Goal: Information Seeking & Learning: Understand process/instructions

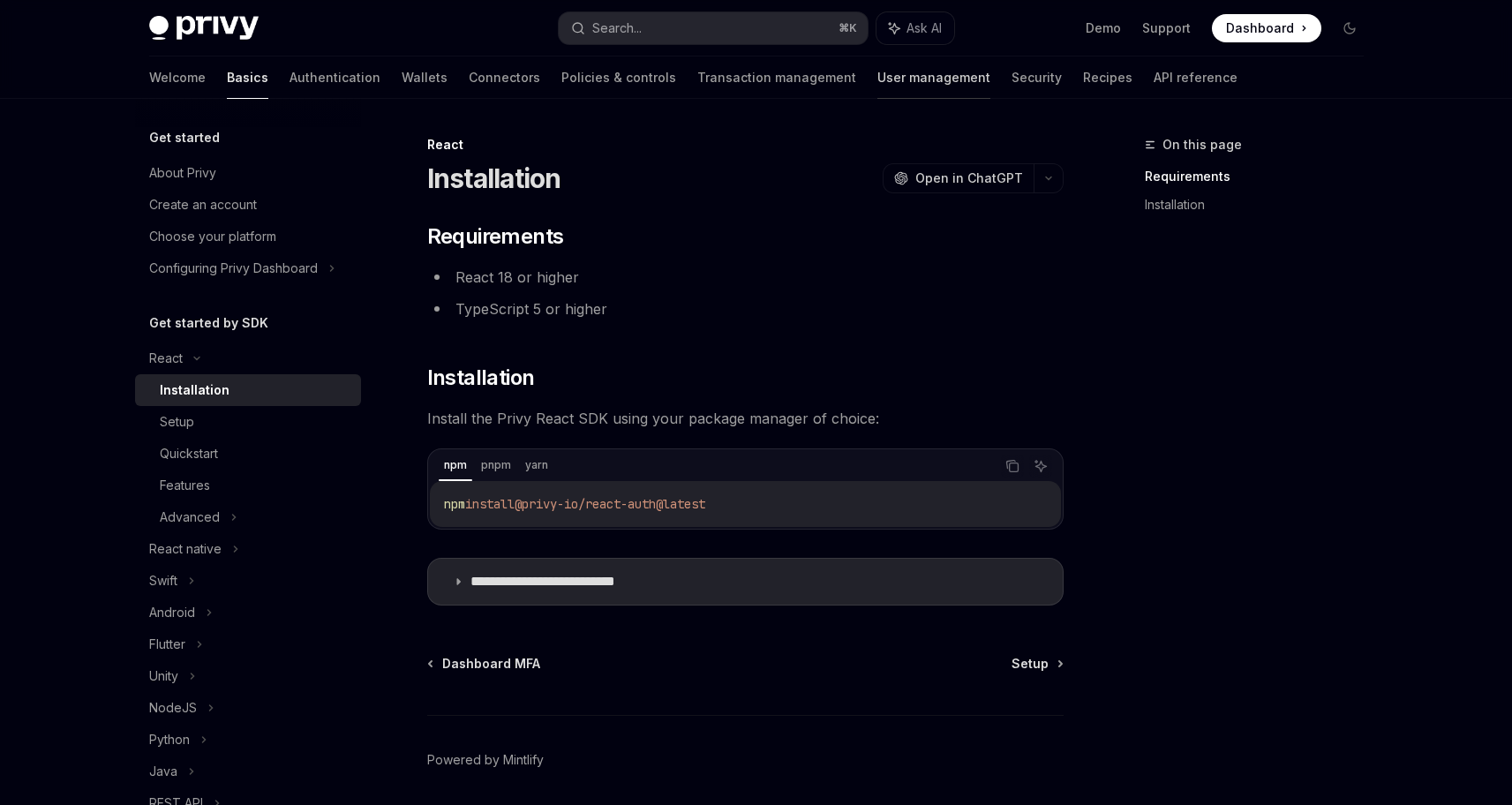
click at [877, 71] on link "User management" at bounding box center [934, 77] width 113 height 42
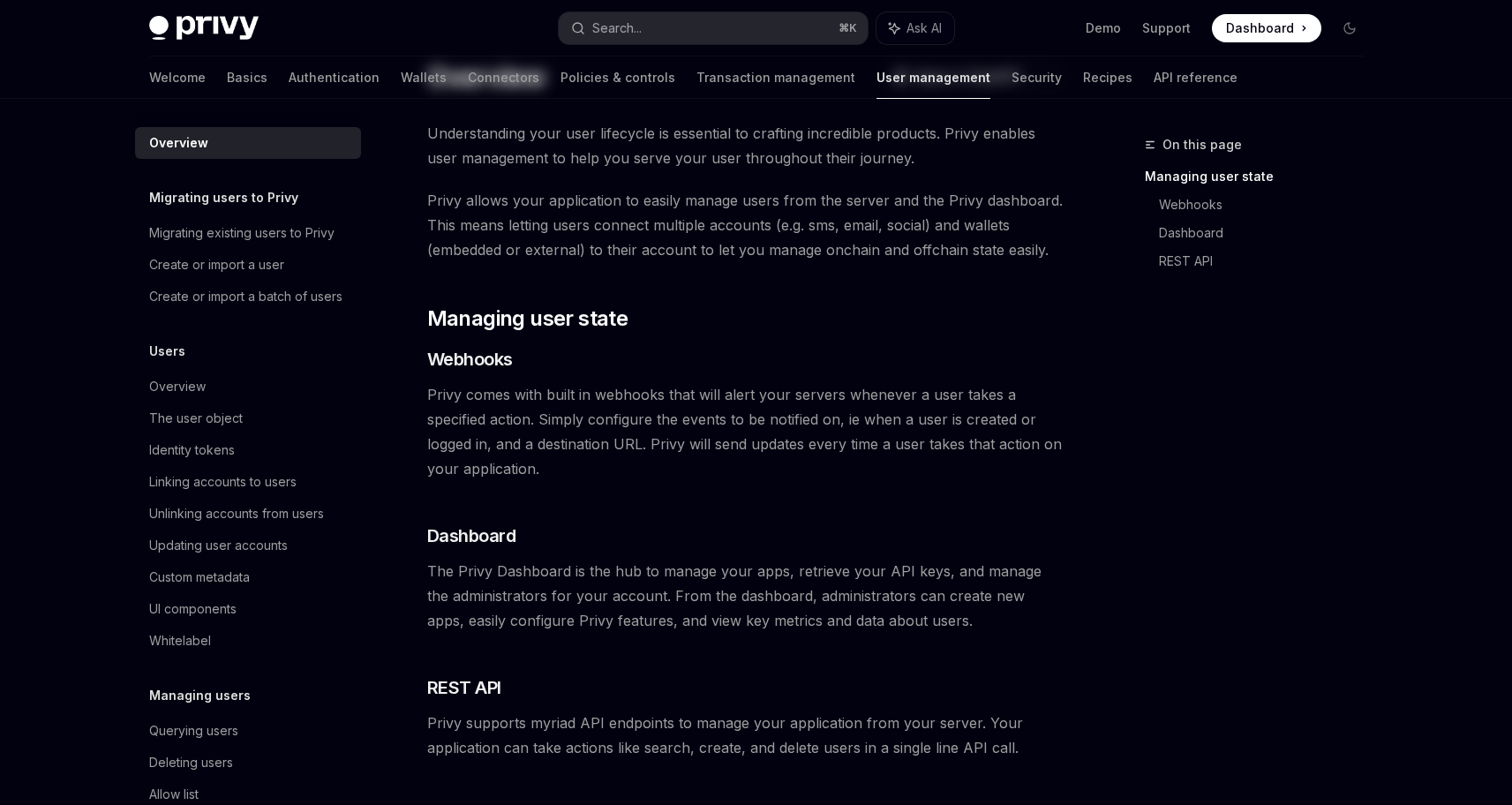
scroll to position [292, 0]
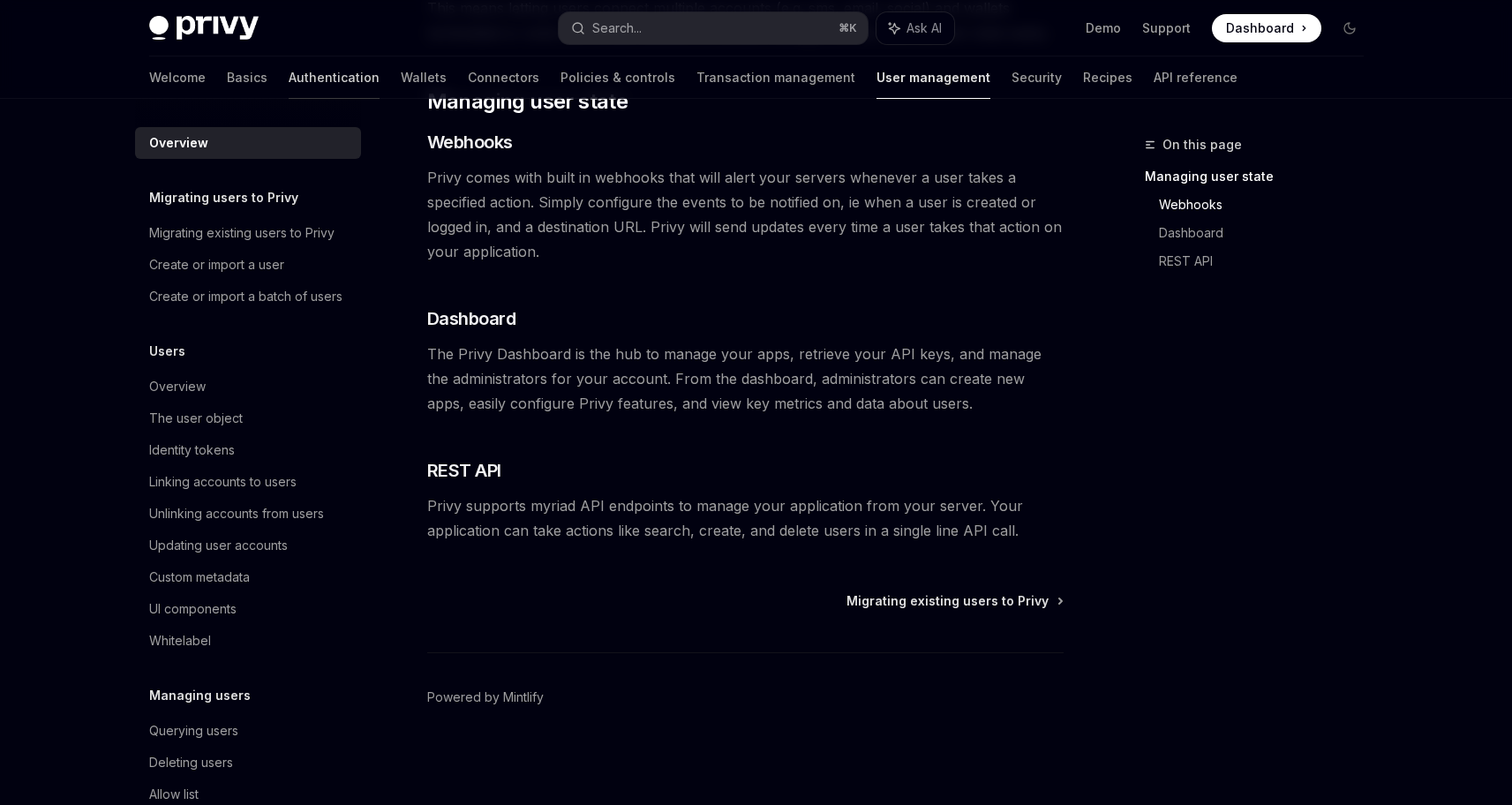
click at [288, 81] on link "Authentication" at bounding box center [334, 77] width 91 height 42
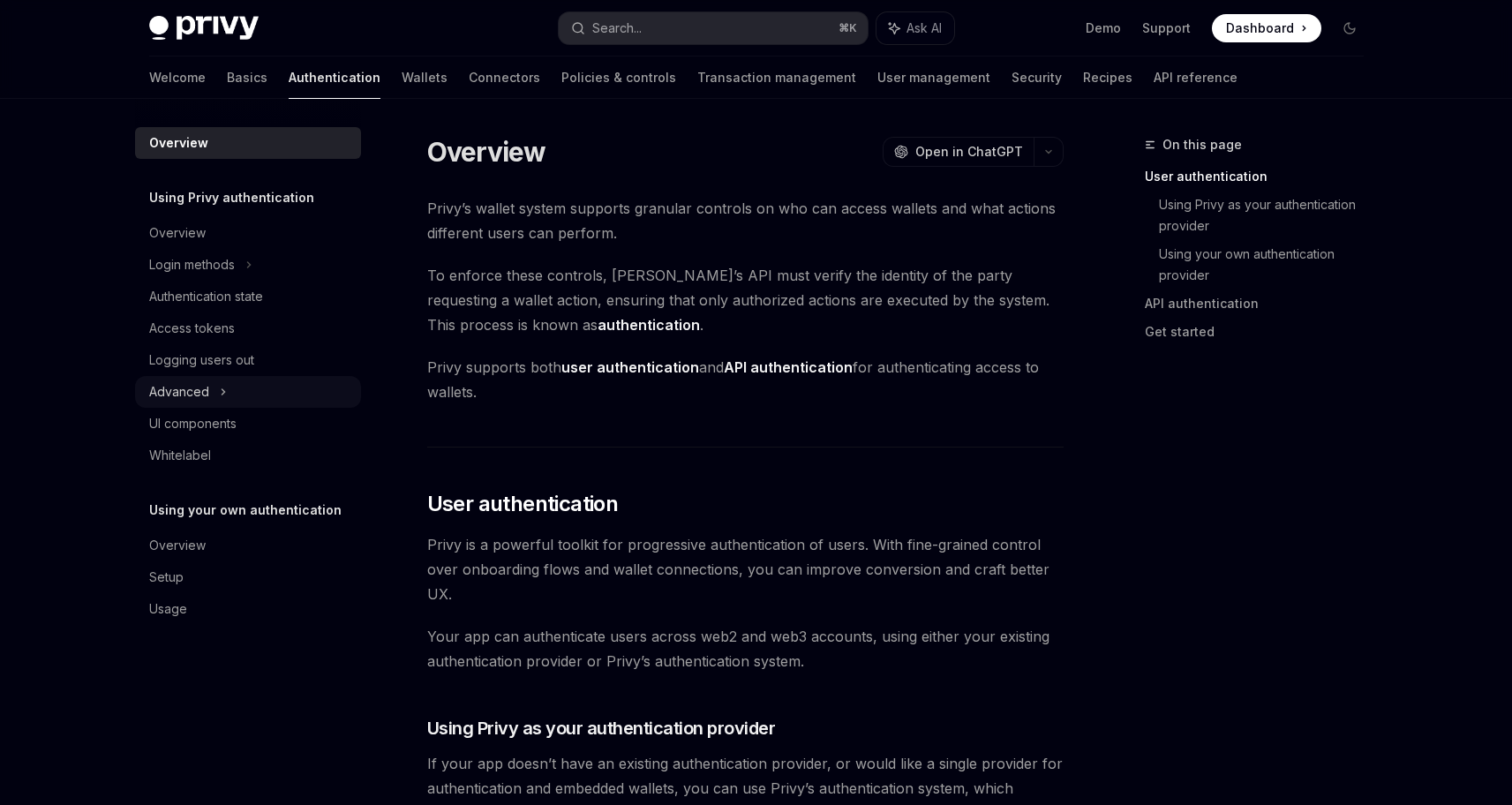
click at [208, 404] on div "Advanced" at bounding box center [247, 392] width 226 height 32
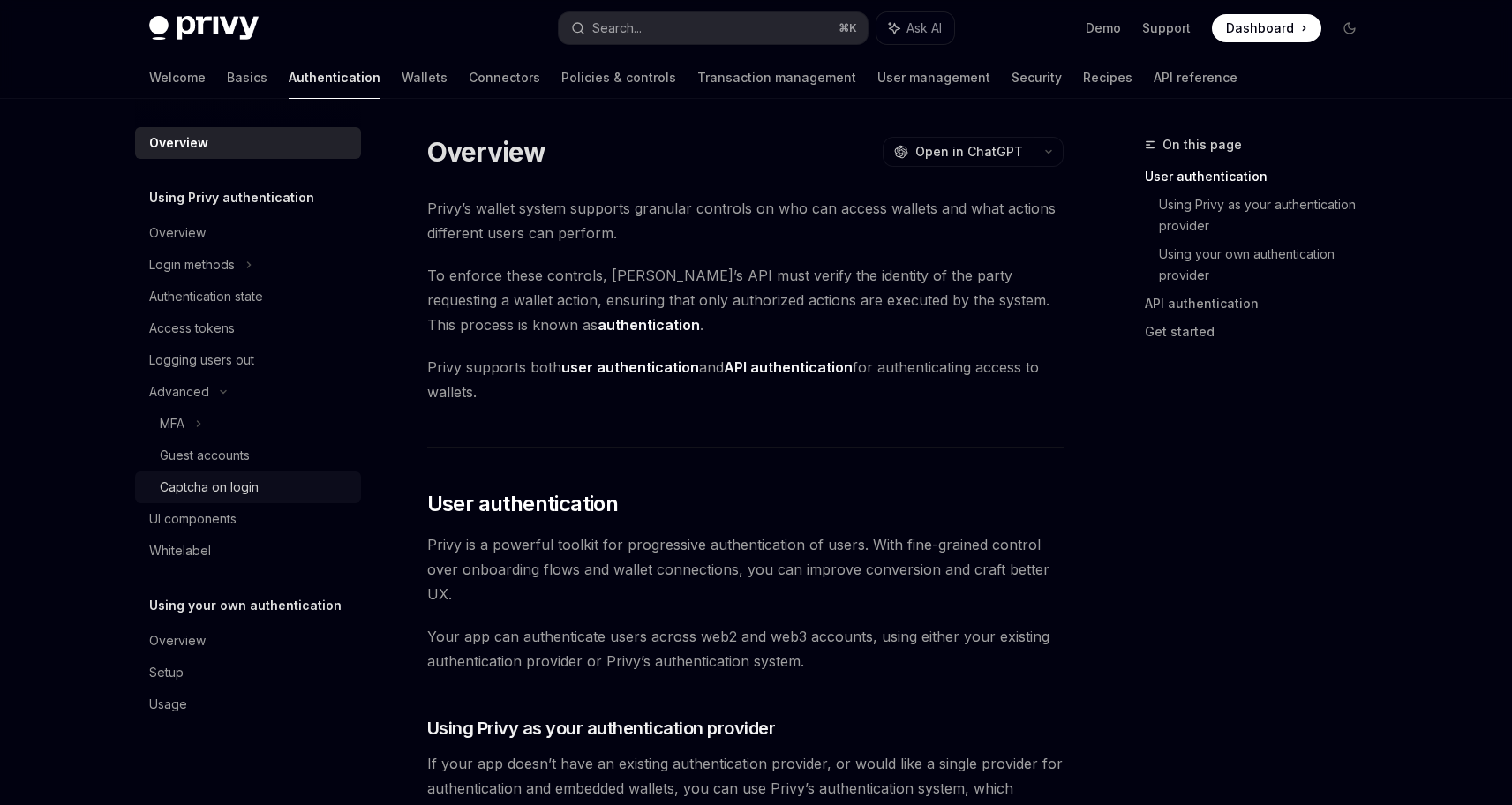
click at [238, 482] on div "Captcha on login" at bounding box center [209, 487] width 99 height 21
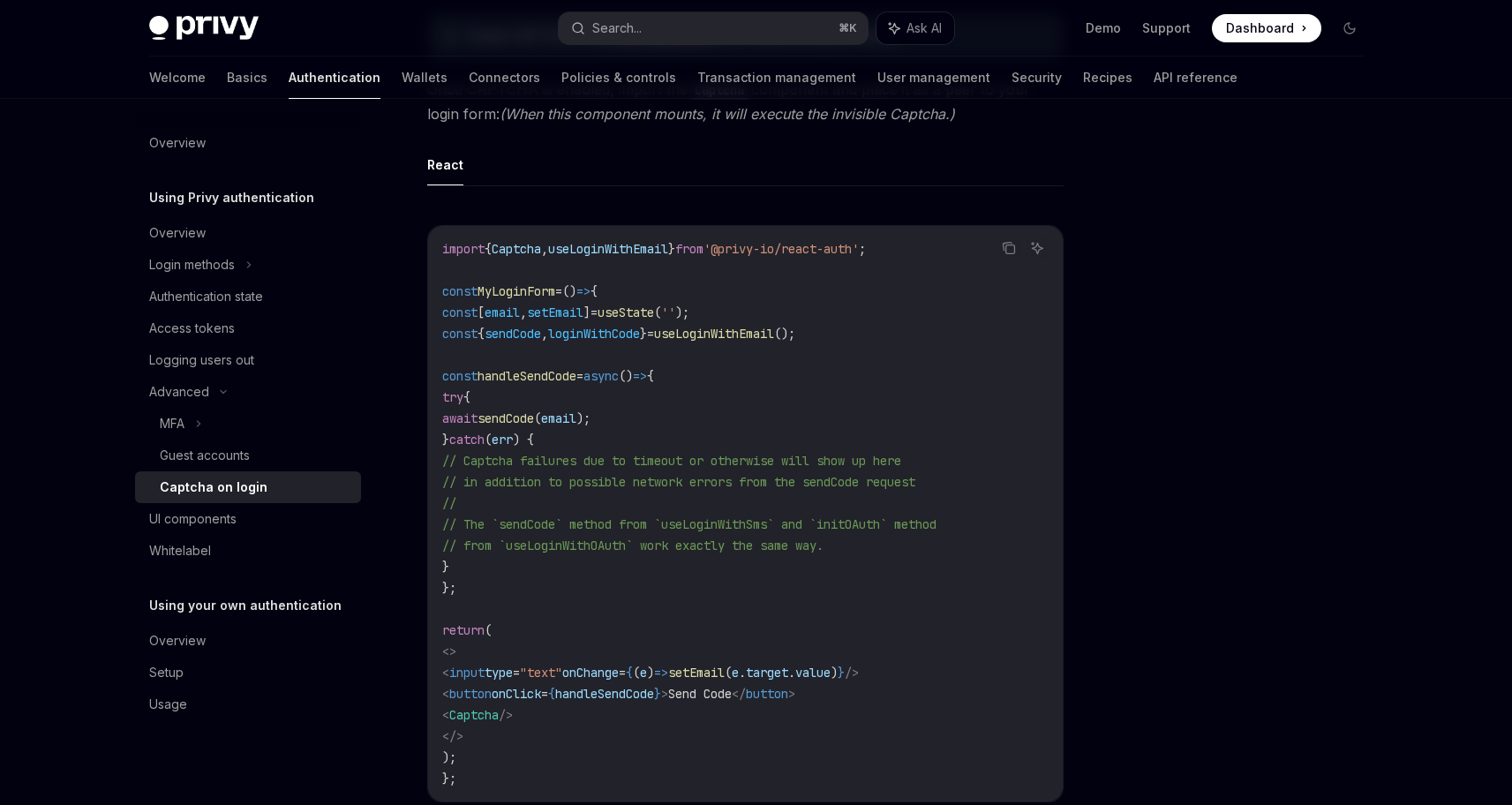
scroll to position [226, 0]
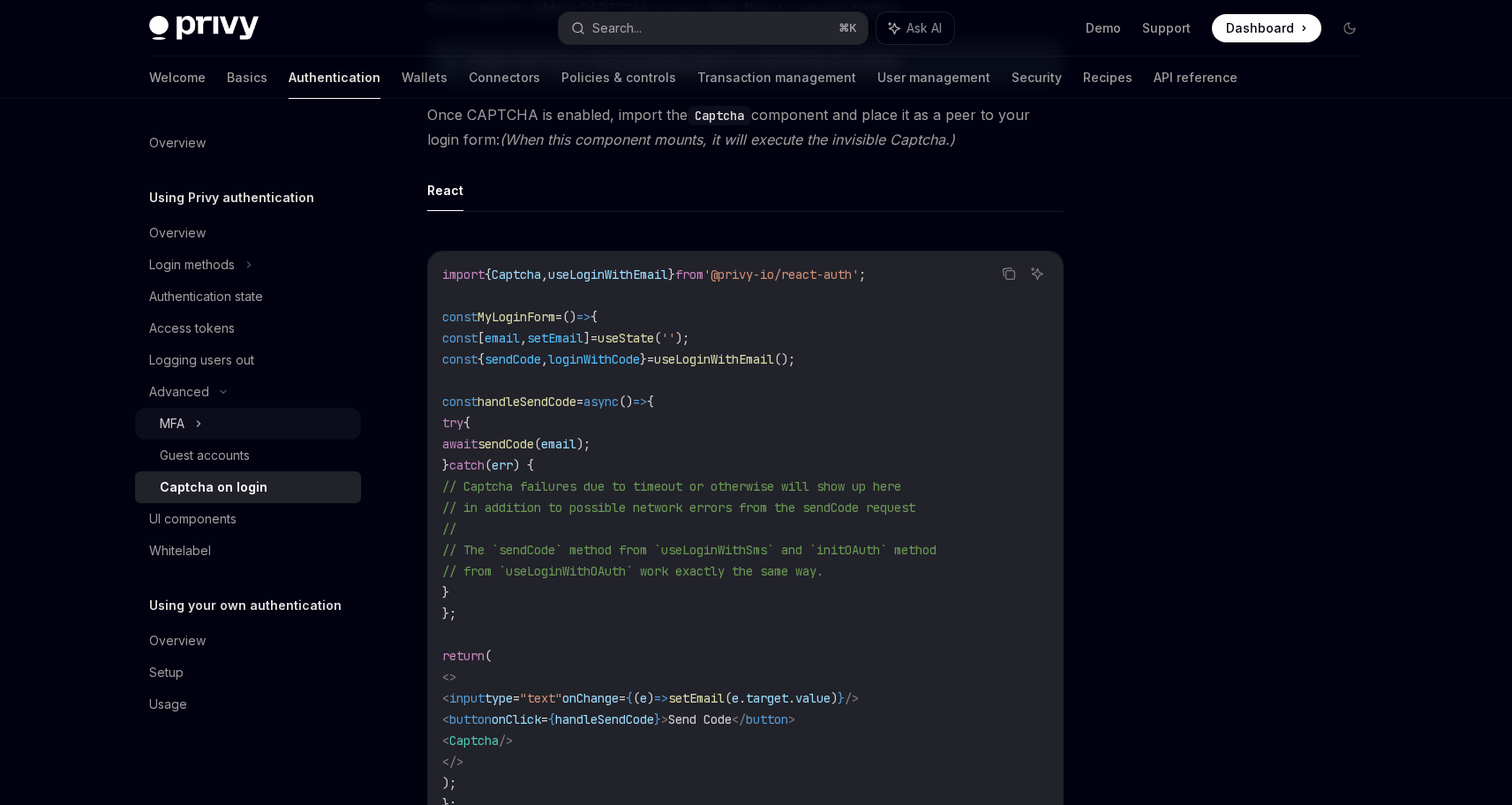
click at [201, 428] on icon at bounding box center [199, 424] width 7 height 21
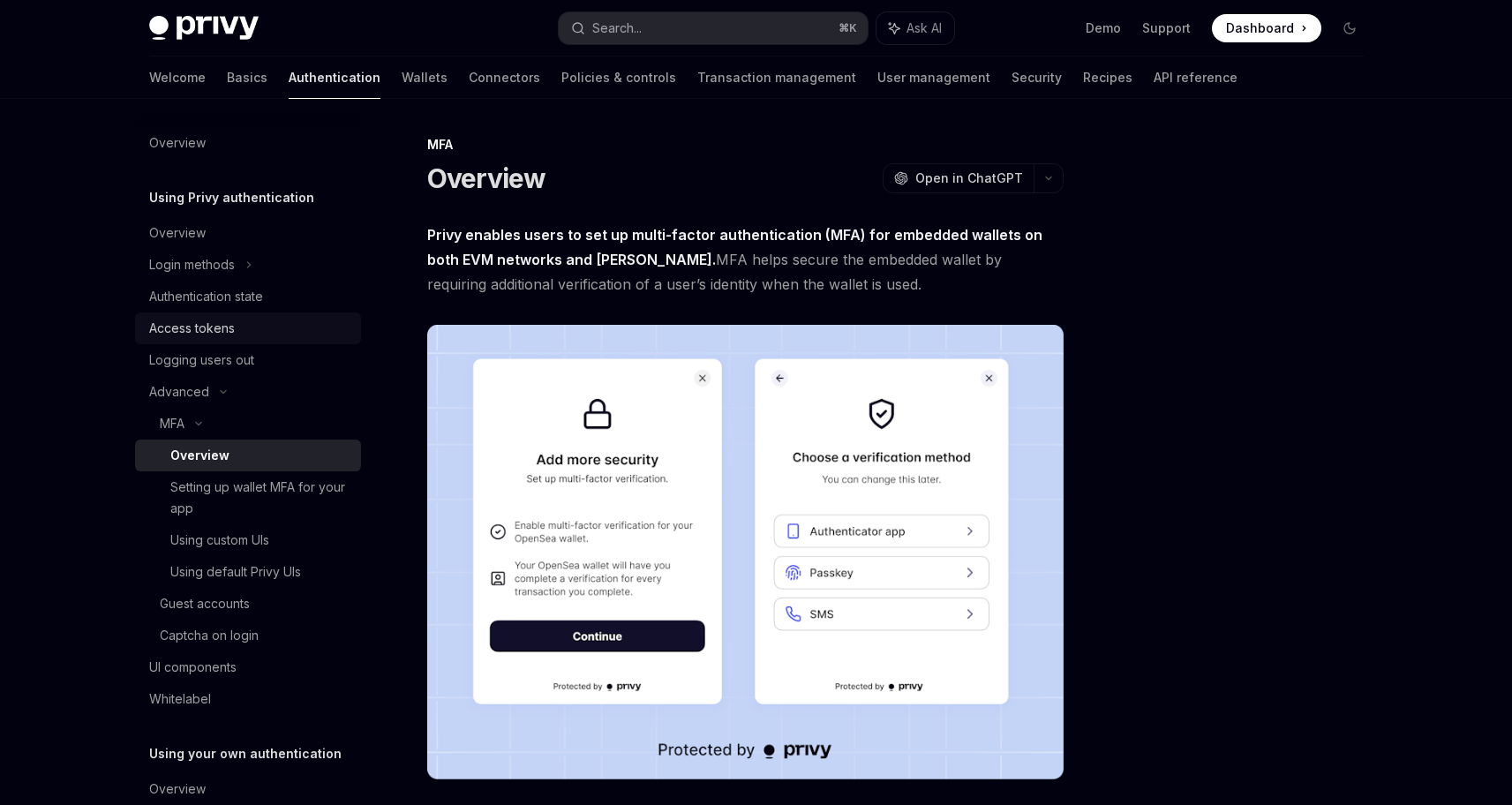
click at [212, 330] on div "Access tokens" at bounding box center [192, 328] width 86 height 21
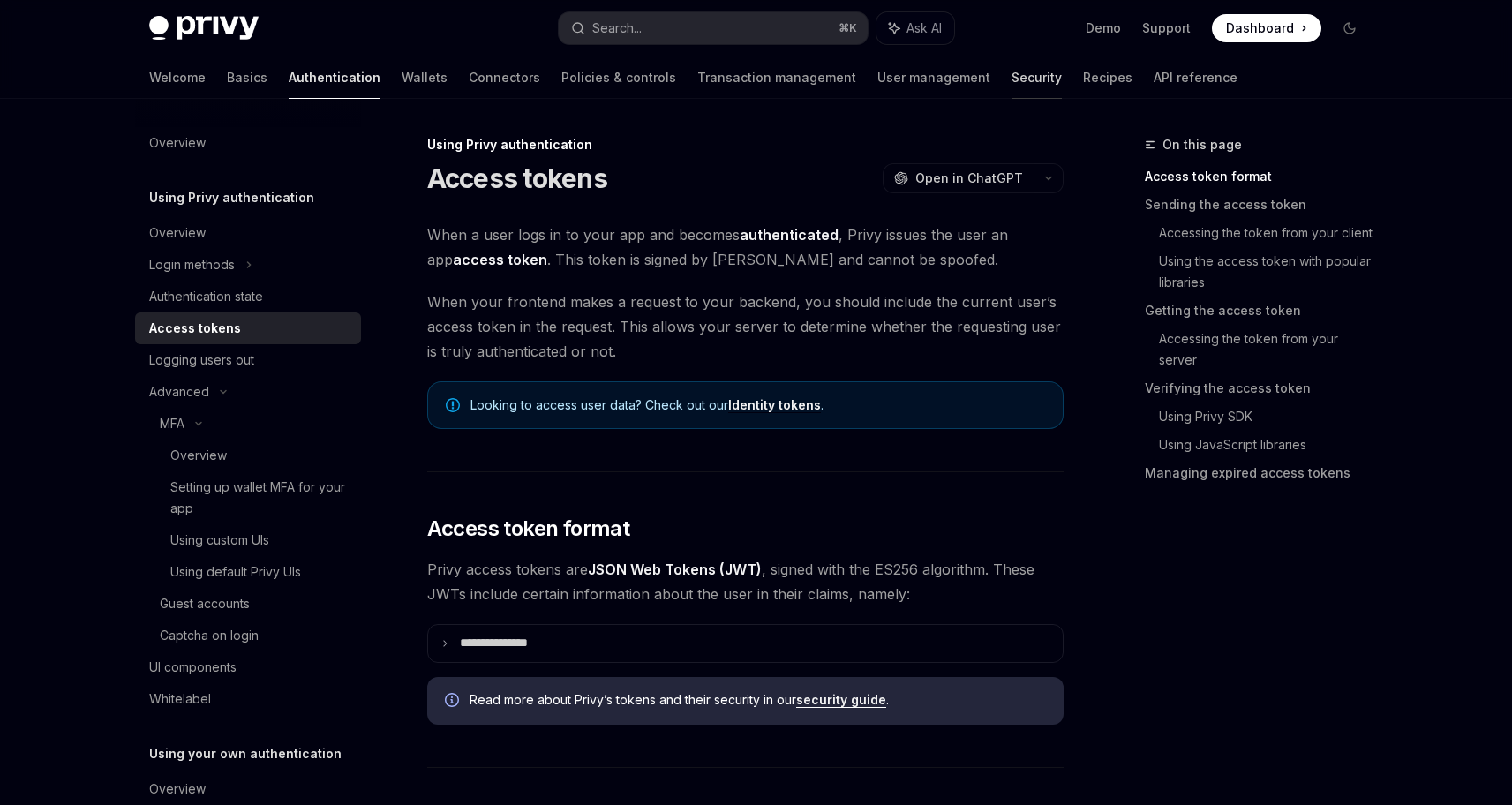
click at [1011, 82] on link "Security" at bounding box center [1036, 77] width 50 height 42
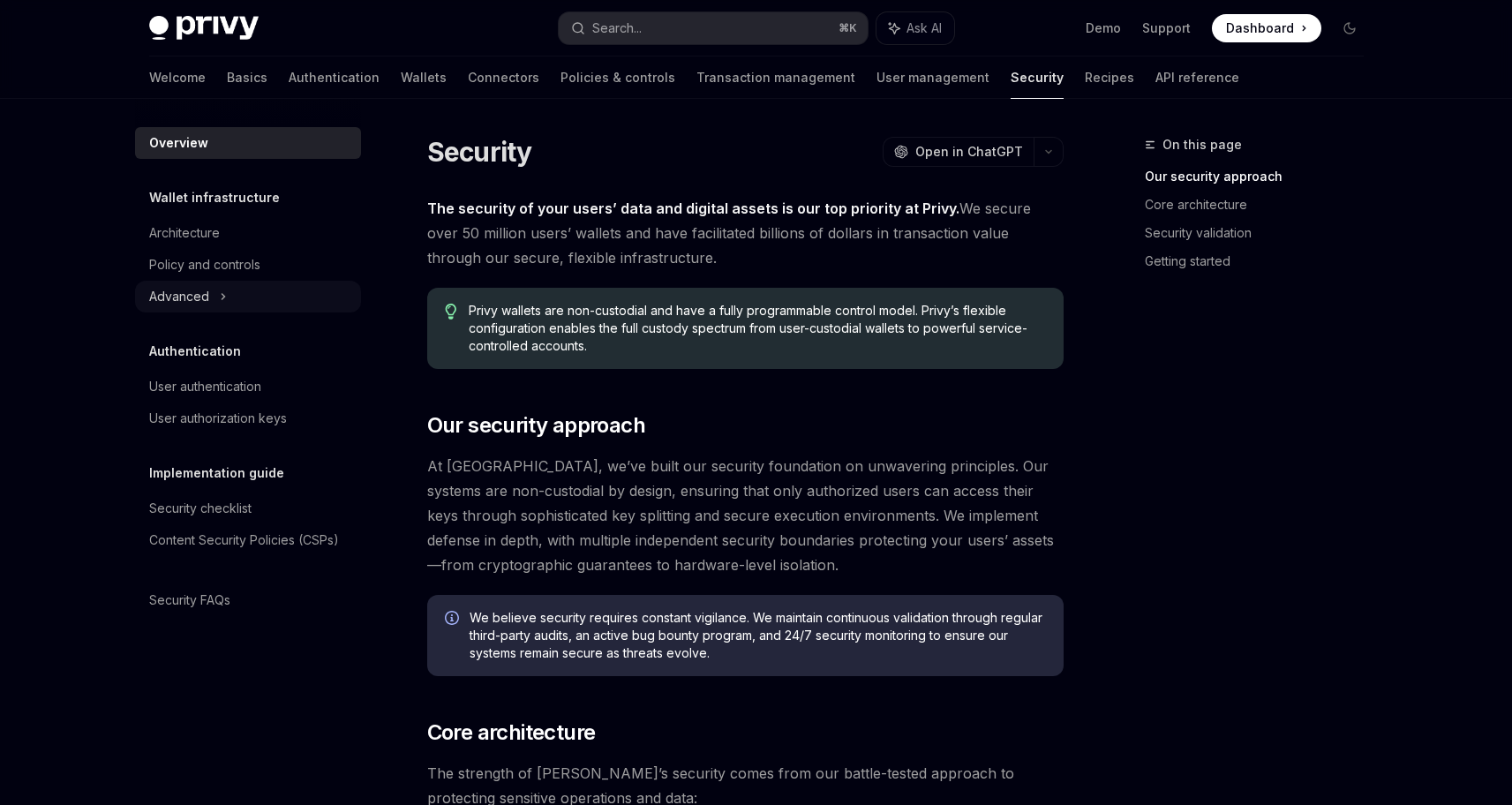
click at [200, 297] on div "Advanced" at bounding box center [179, 296] width 60 height 21
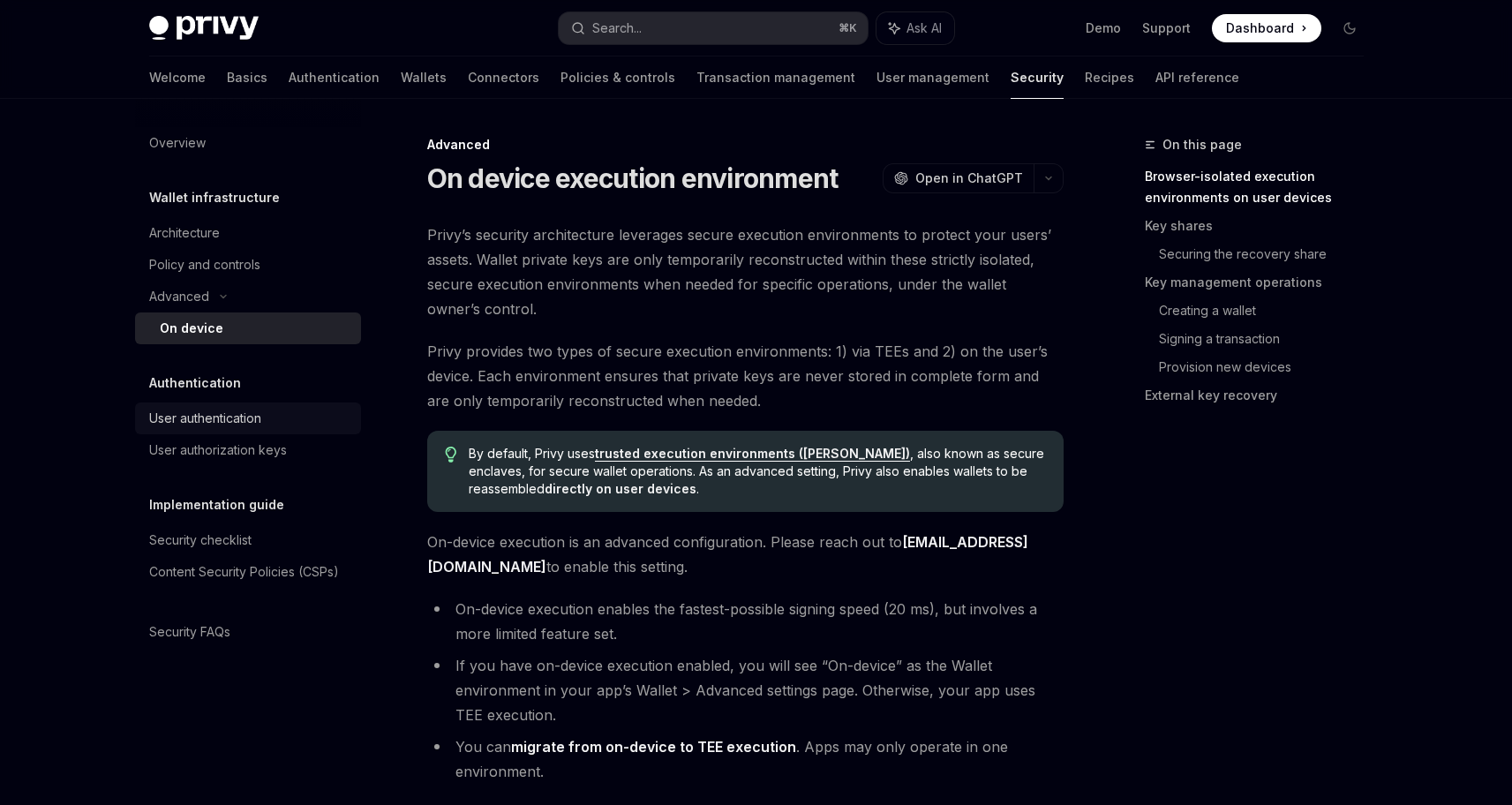
click at [211, 417] on div "User authentication" at bounding box center [205, 419] width 112 height 21
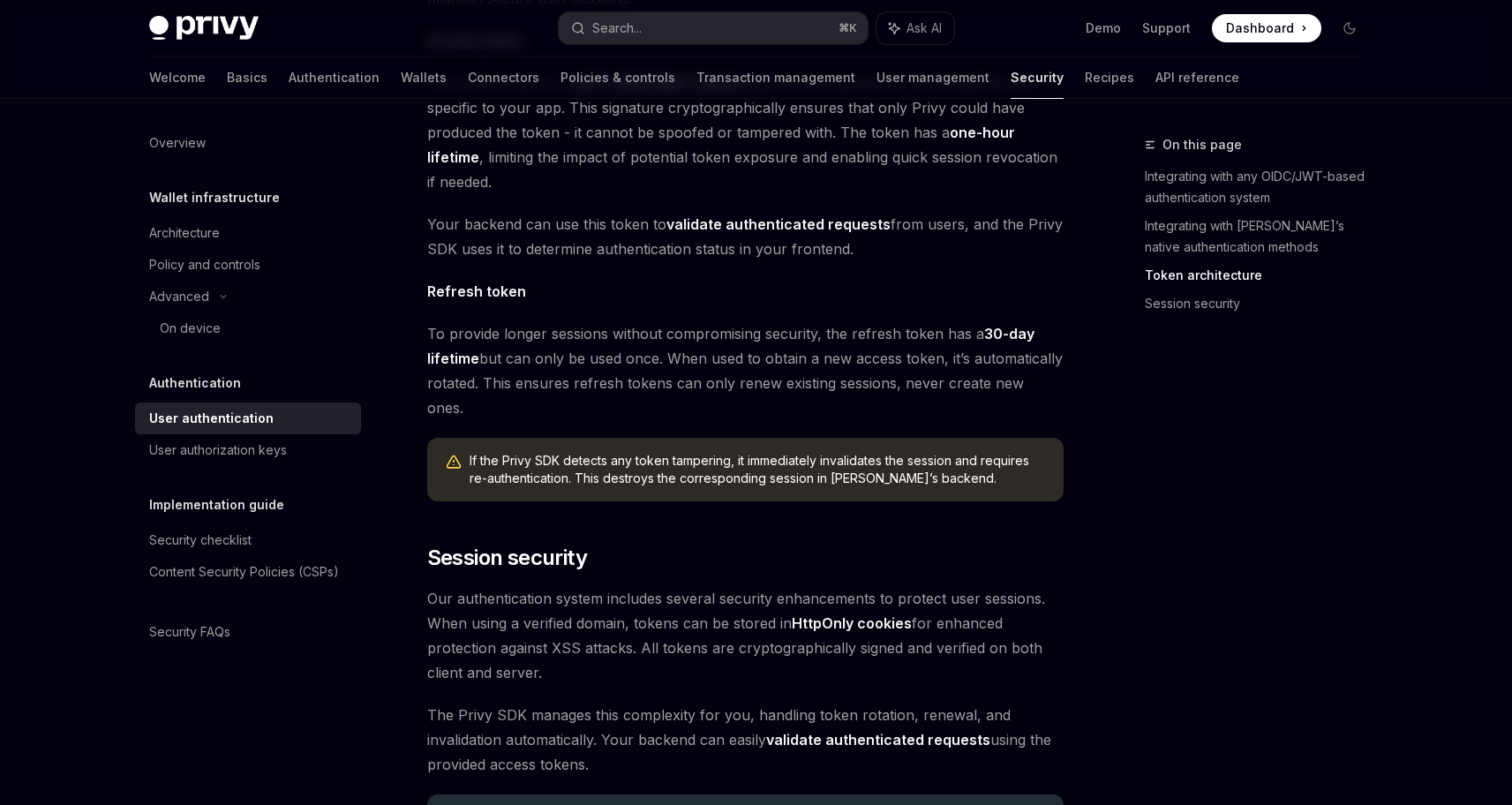
scroll to position [1382, 0]
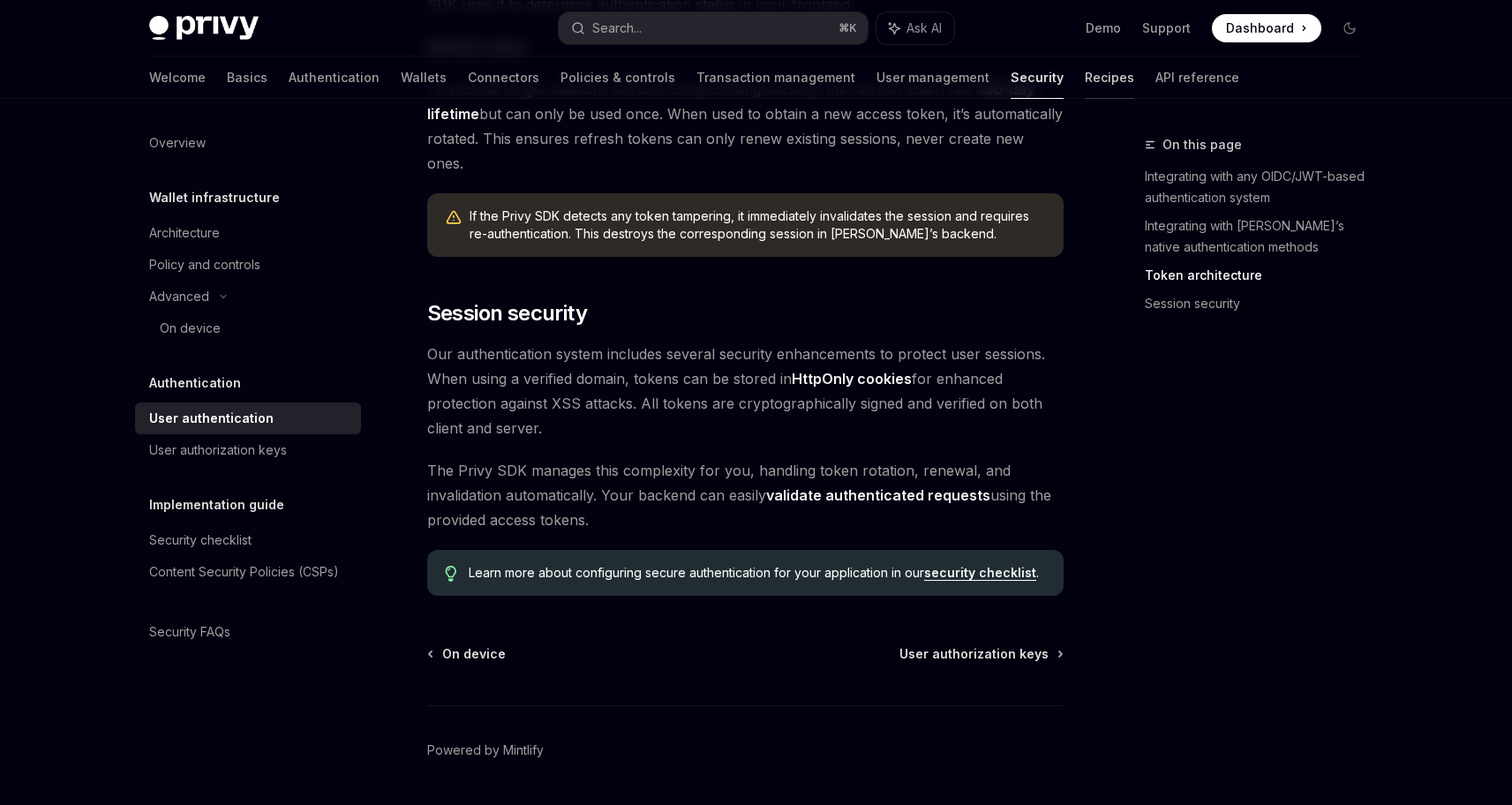
click at [1084, 85] on link "Recipes" at bounding box center [1109, 77] width 49 height 42
type textarea "*"
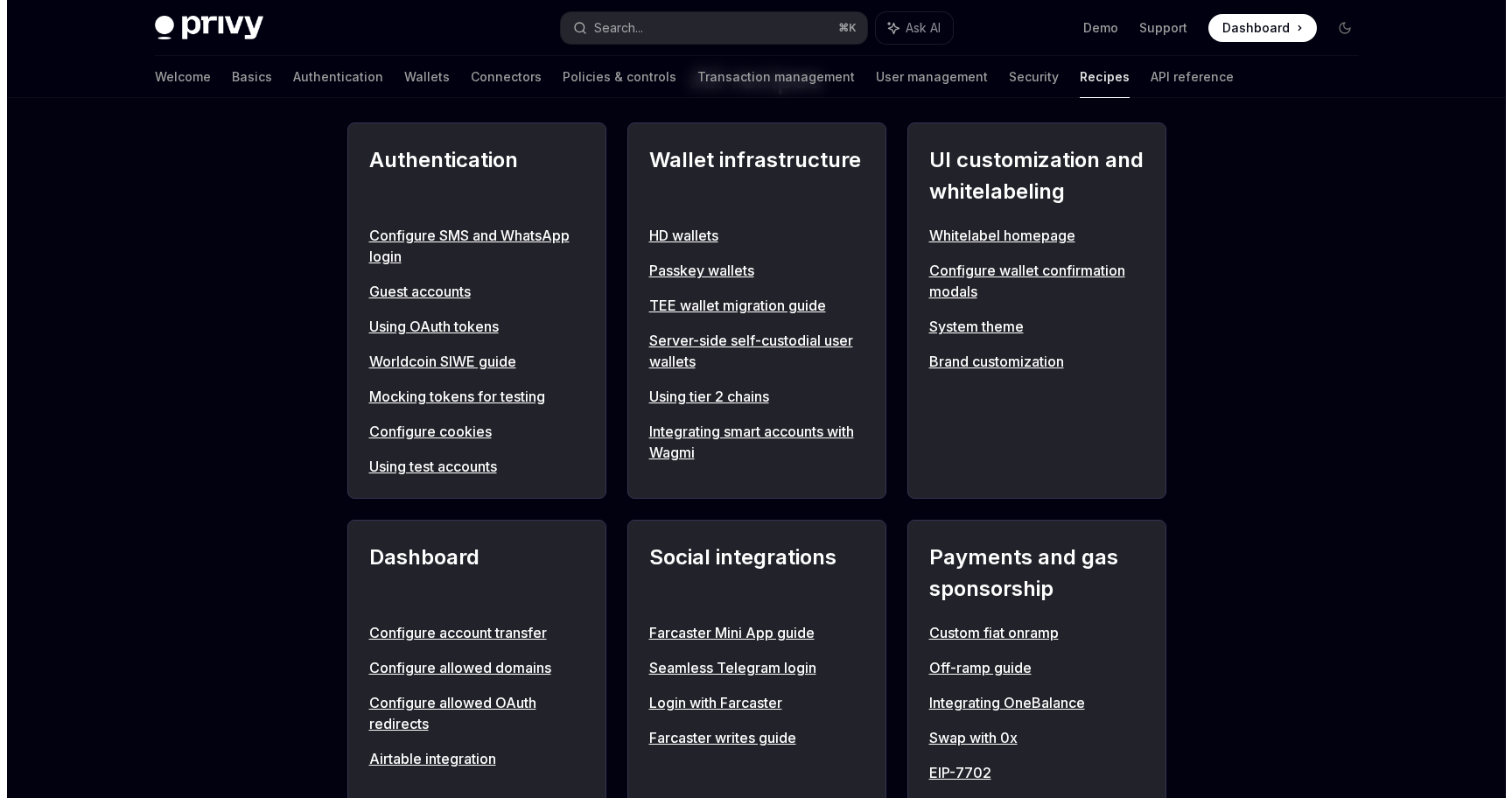
scroll to position [670, 0]
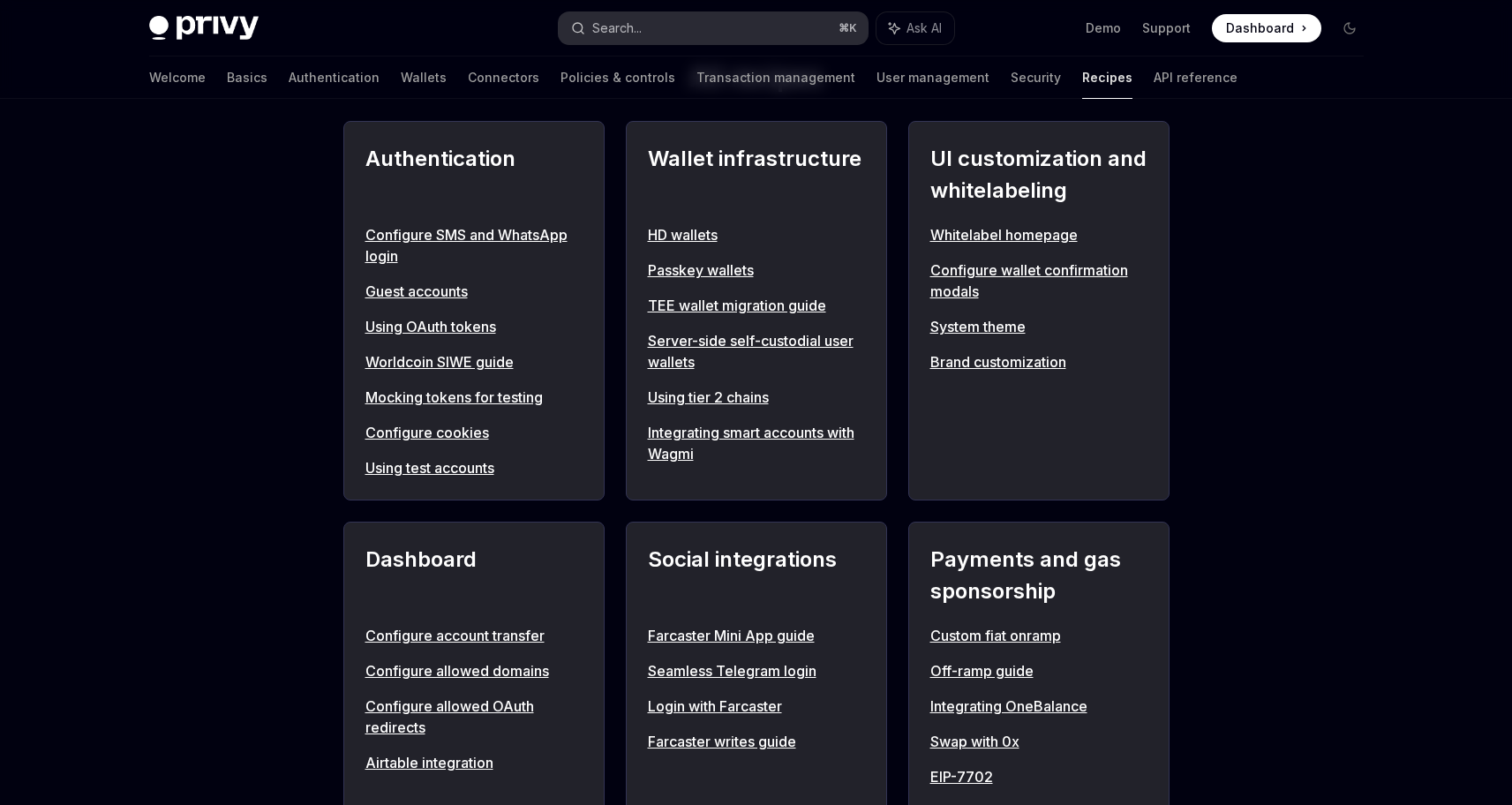
click at [658, 21] on button "Search... ⌘ K" at bounding box center [713, 29] width 309 height 32
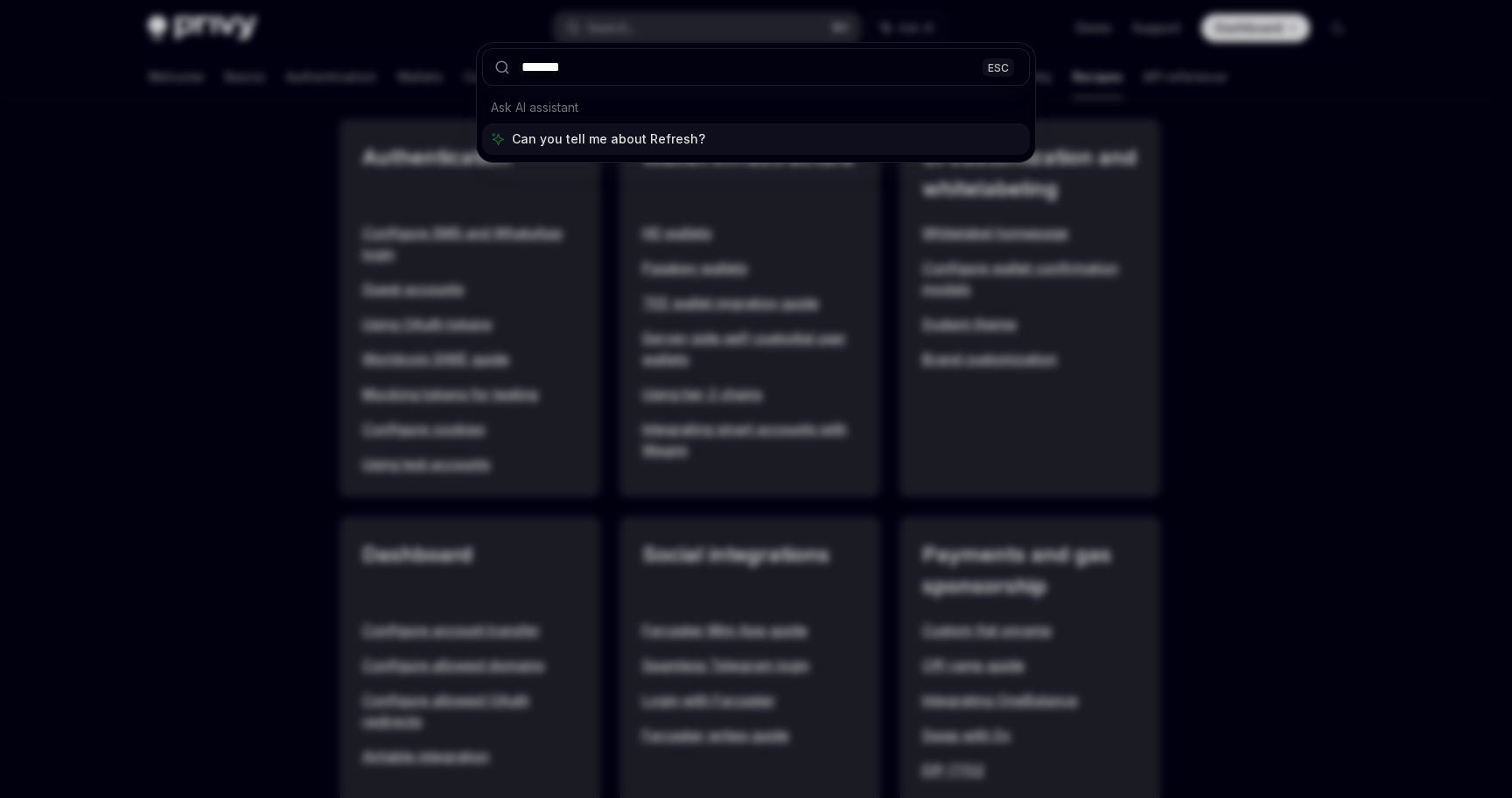
type input "*******"
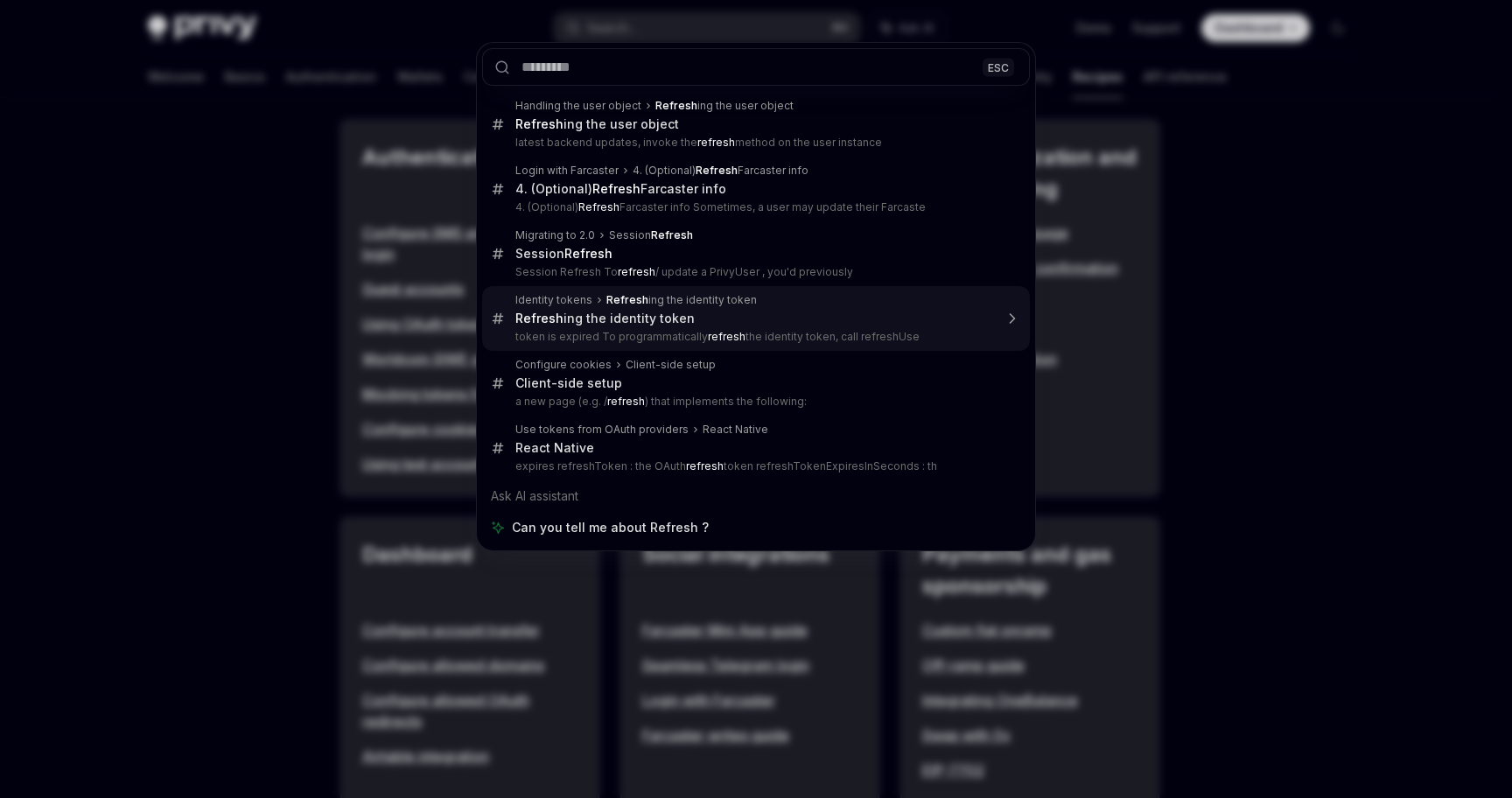
type textarea "*"
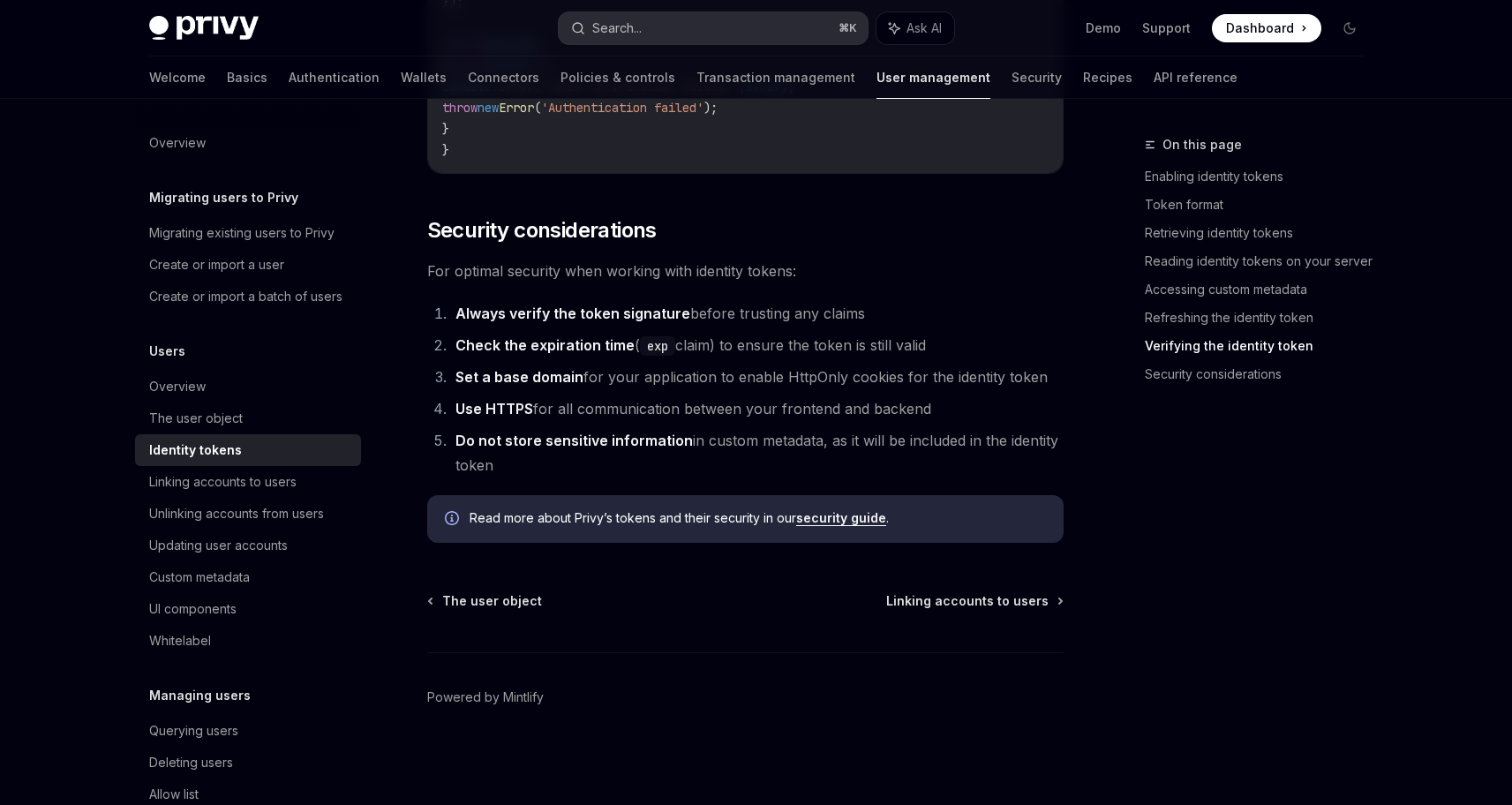
click at [712, 21] on button "Search... ⌘ K" at bounding box center [713, 29] width 309 height 32
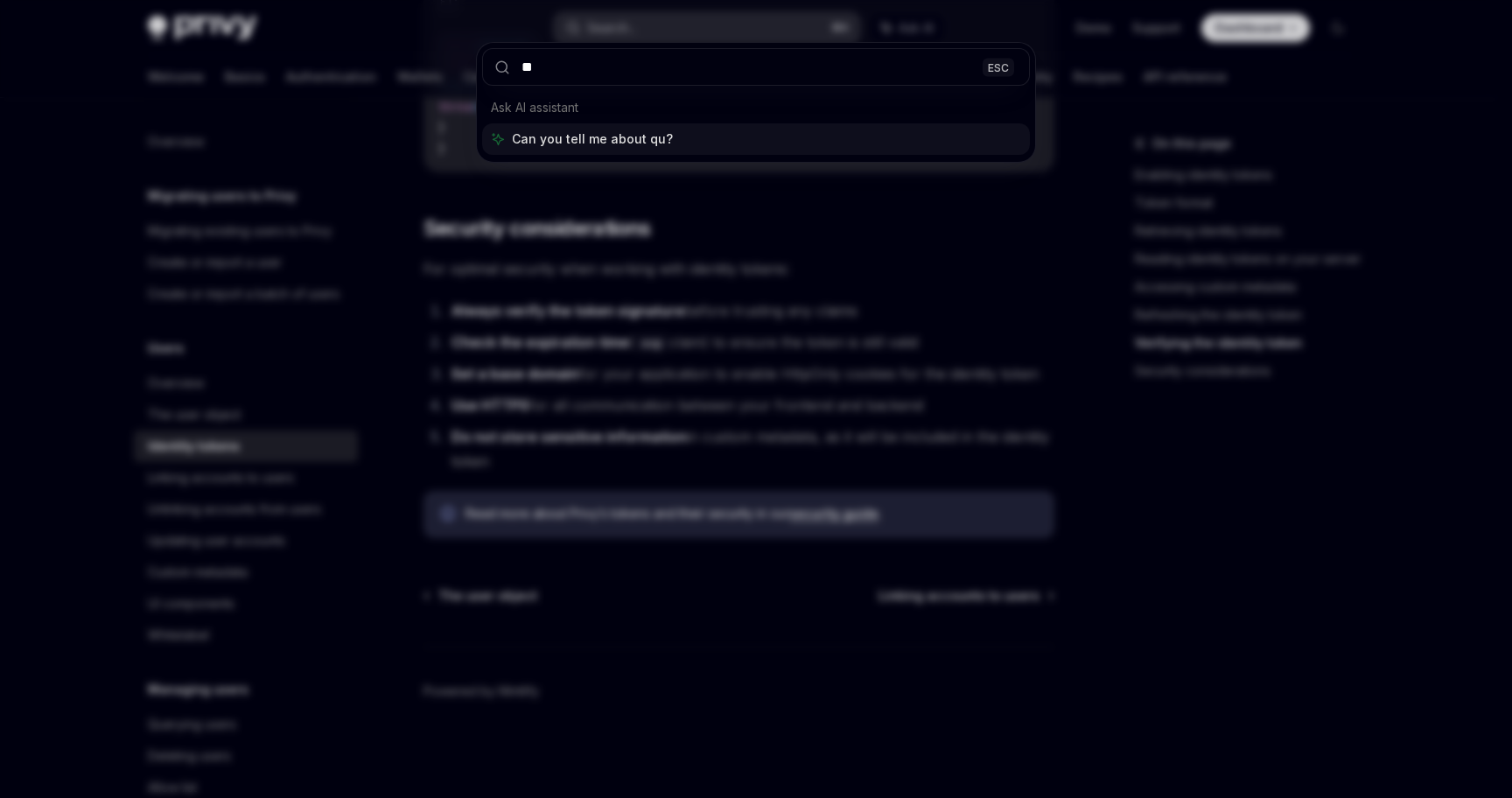
type input "*"
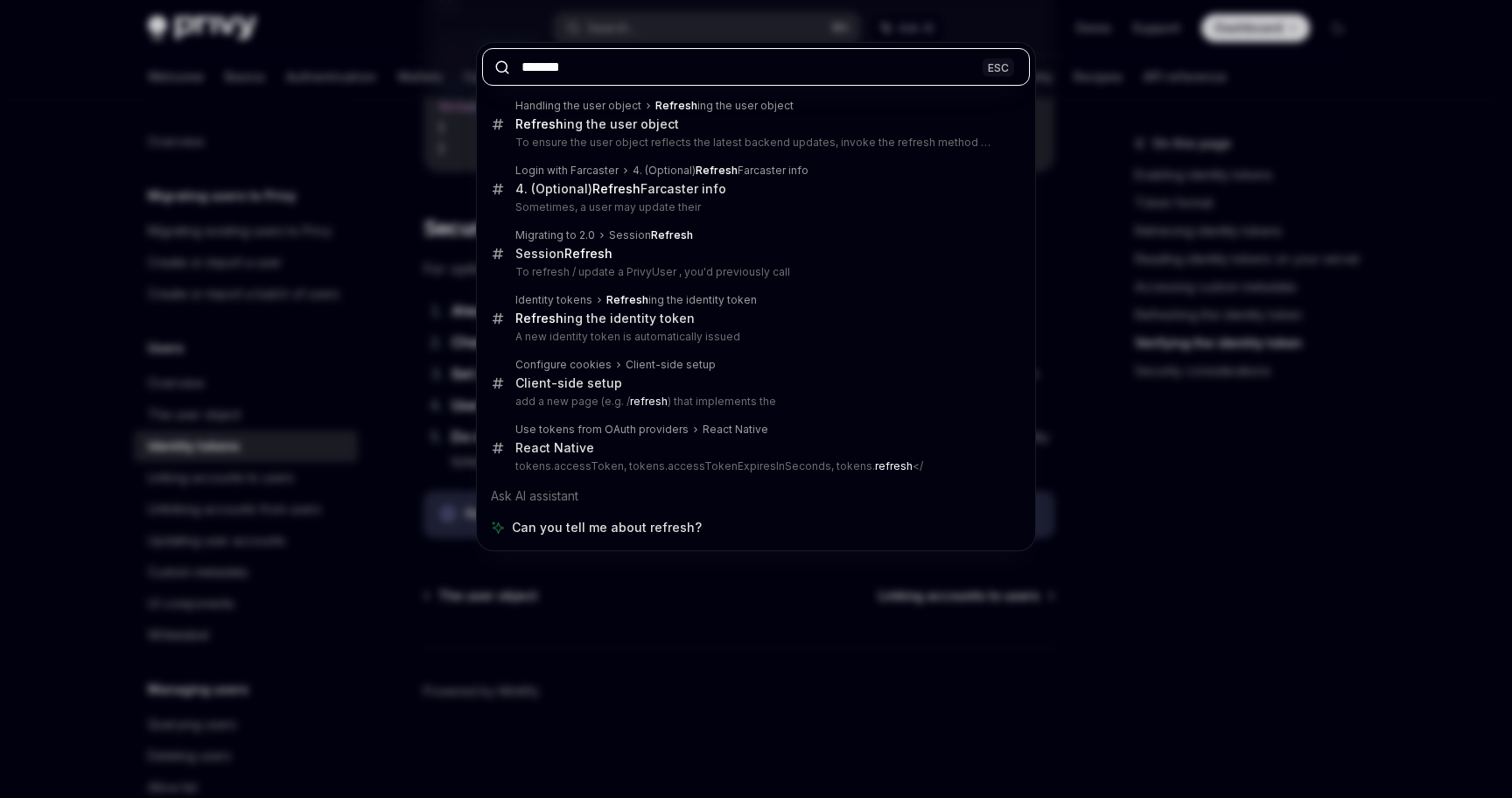
click at [590, 59] on input "*******" at bounding box center [756, 66] width 548 height 38
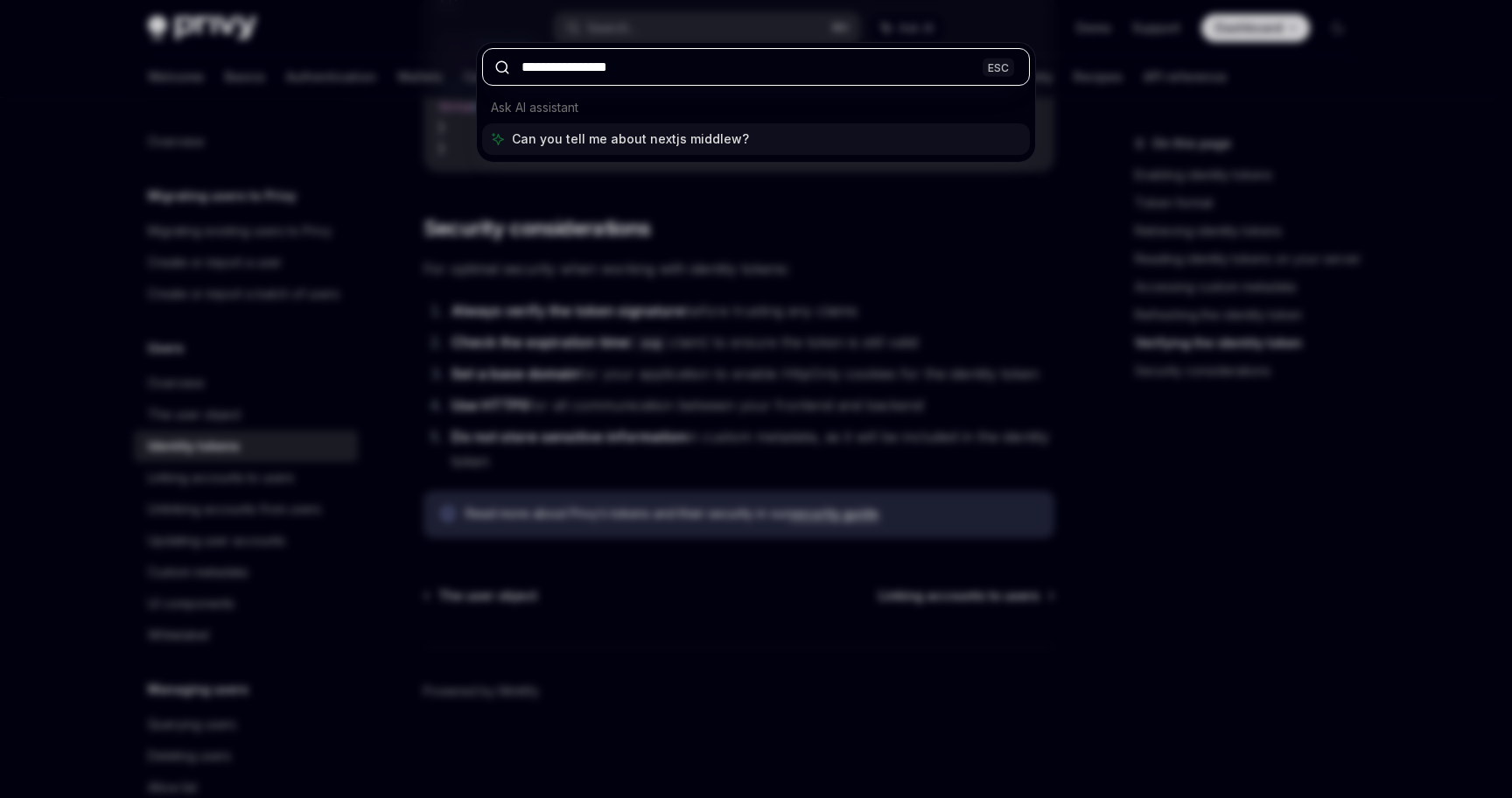
type input "**********"
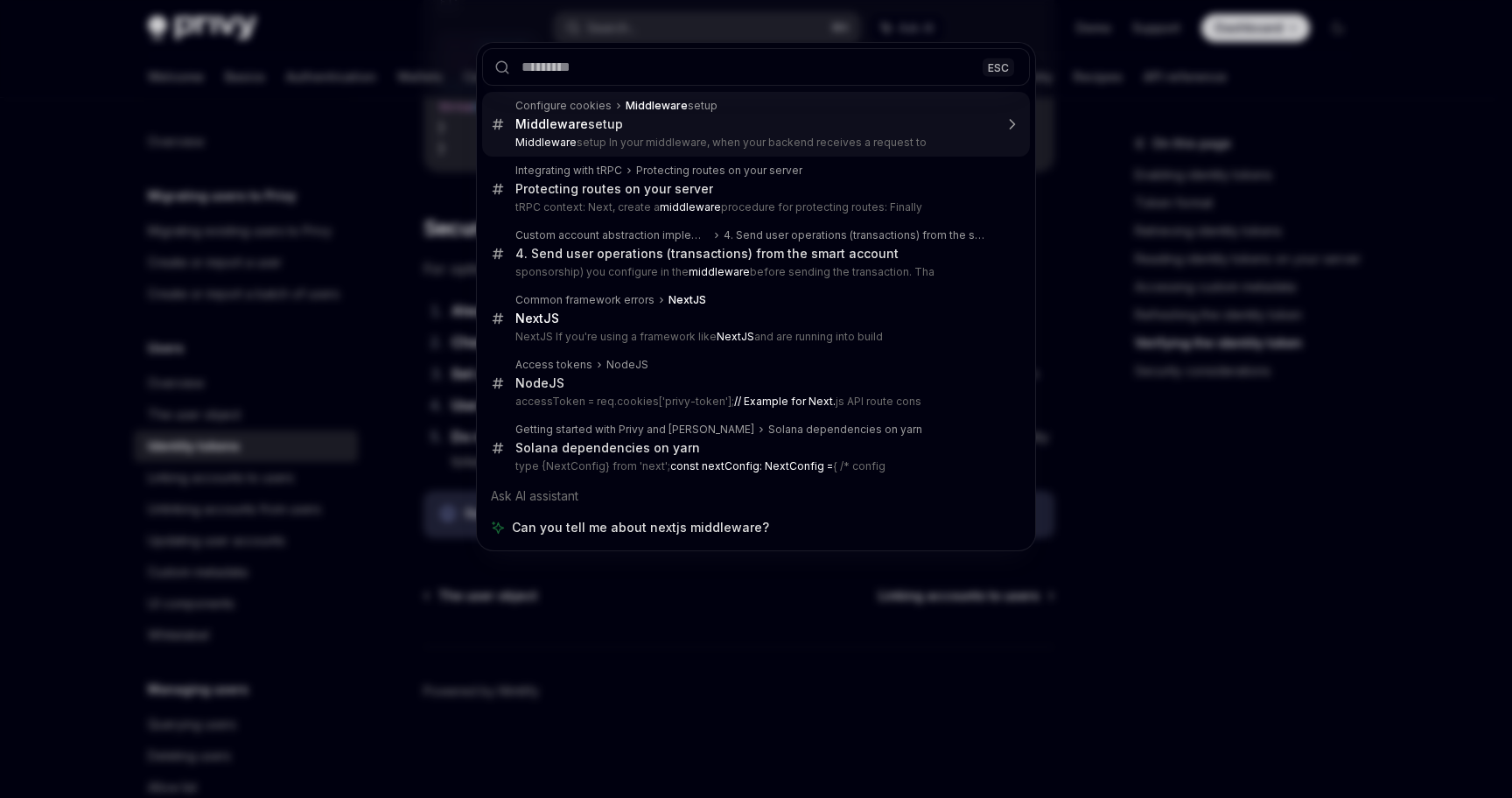
type textarea "*"
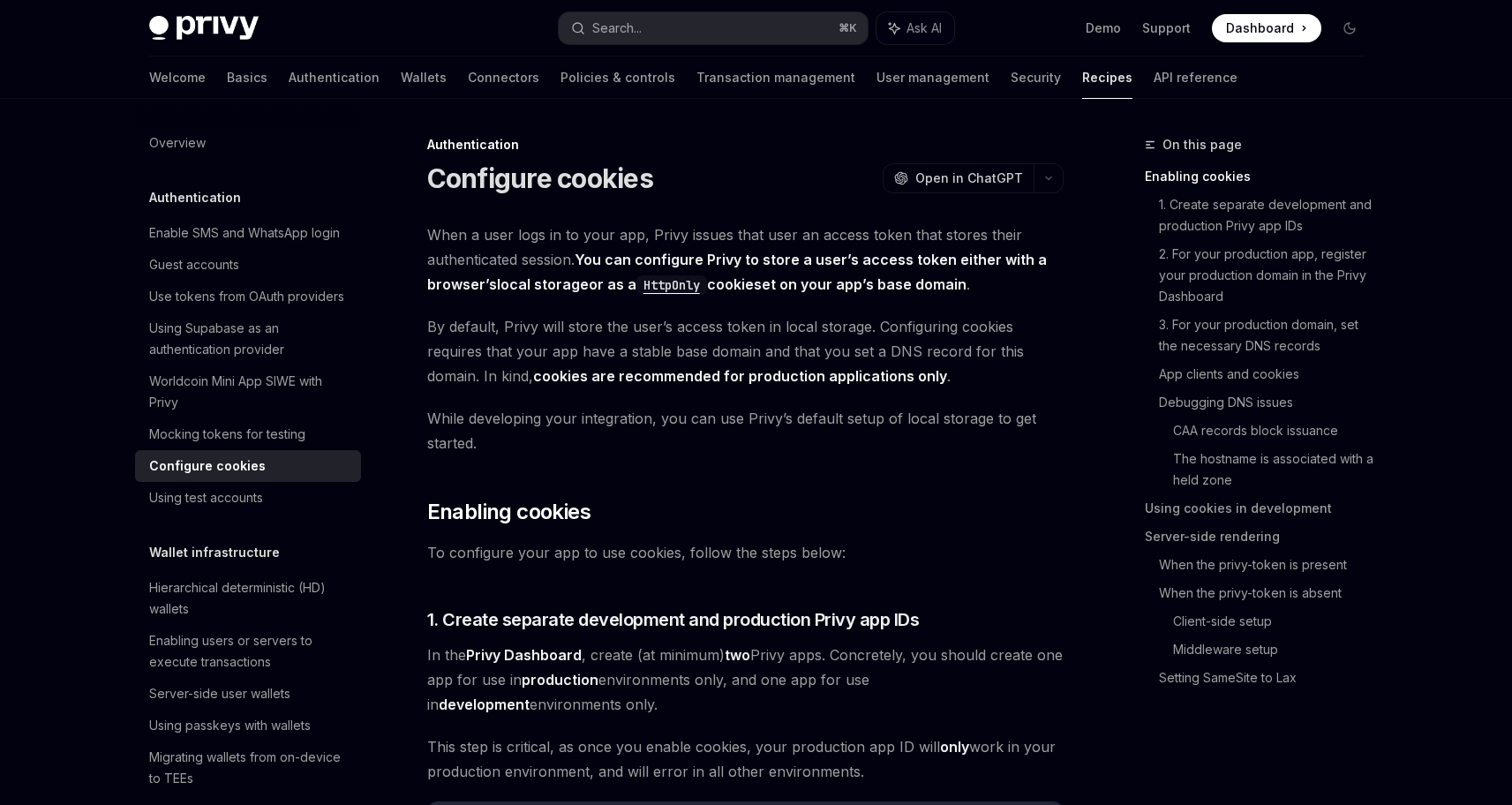
click at [649, 318] on span "By default, Privy will store the user’s access token in local storage. Configur…" at bounding box center [745, 351] width 636 height 74
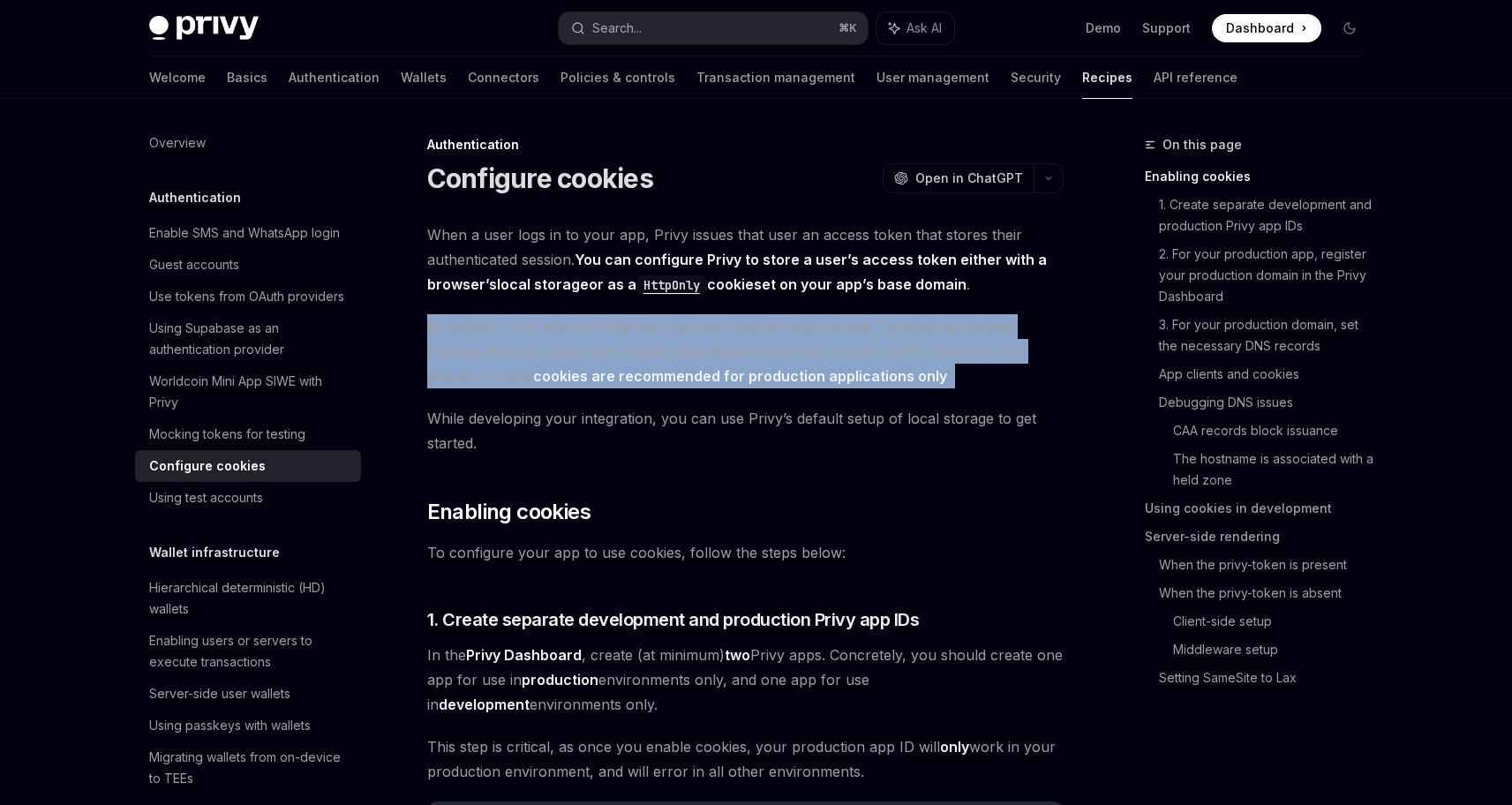
click at [649, 318] on span "By default, Privy will store the user’s access token in local storage. Configur…" at bounding box center [745, 351] width 636 height 74
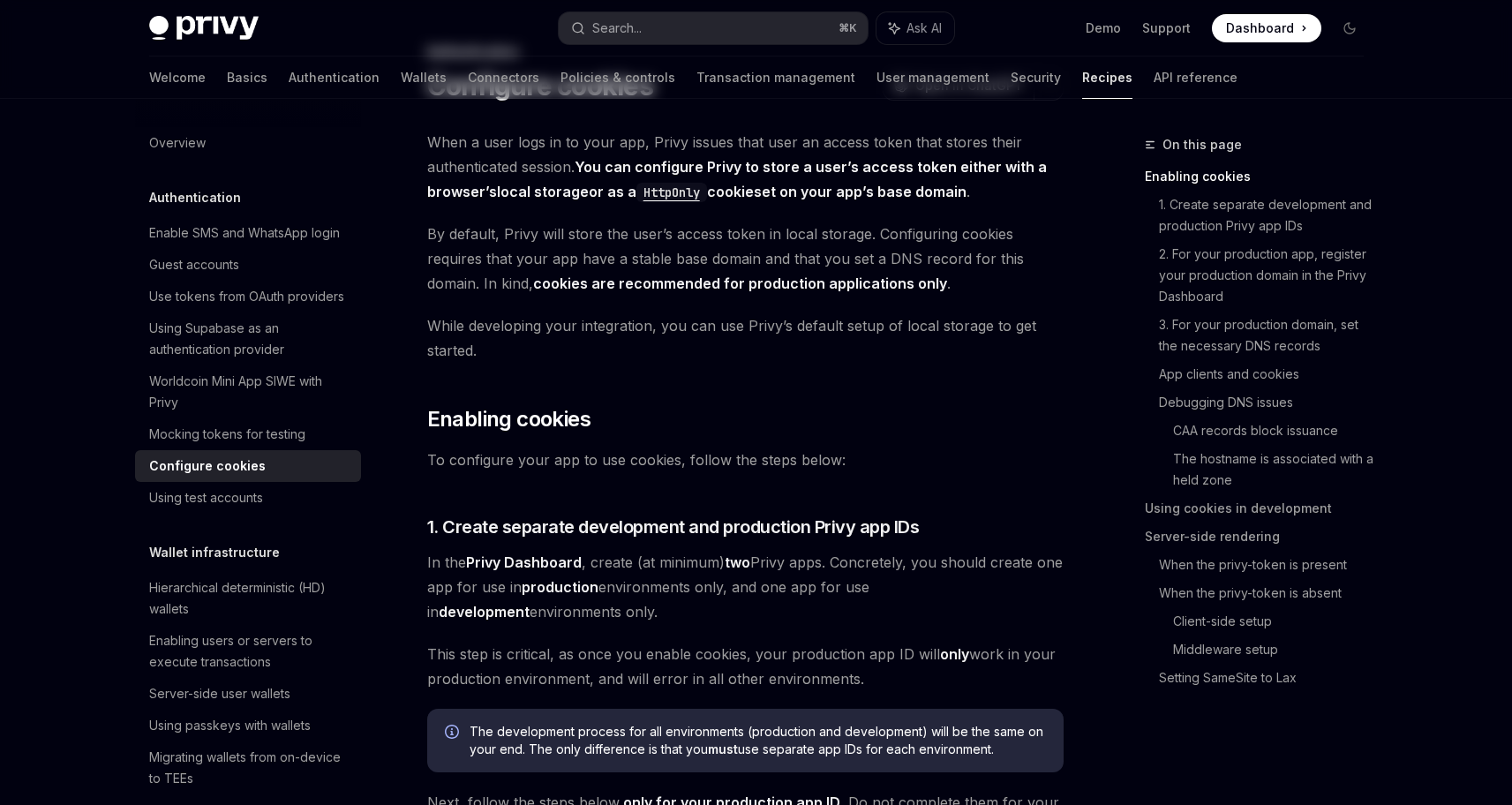
scroll to position [96, 0]
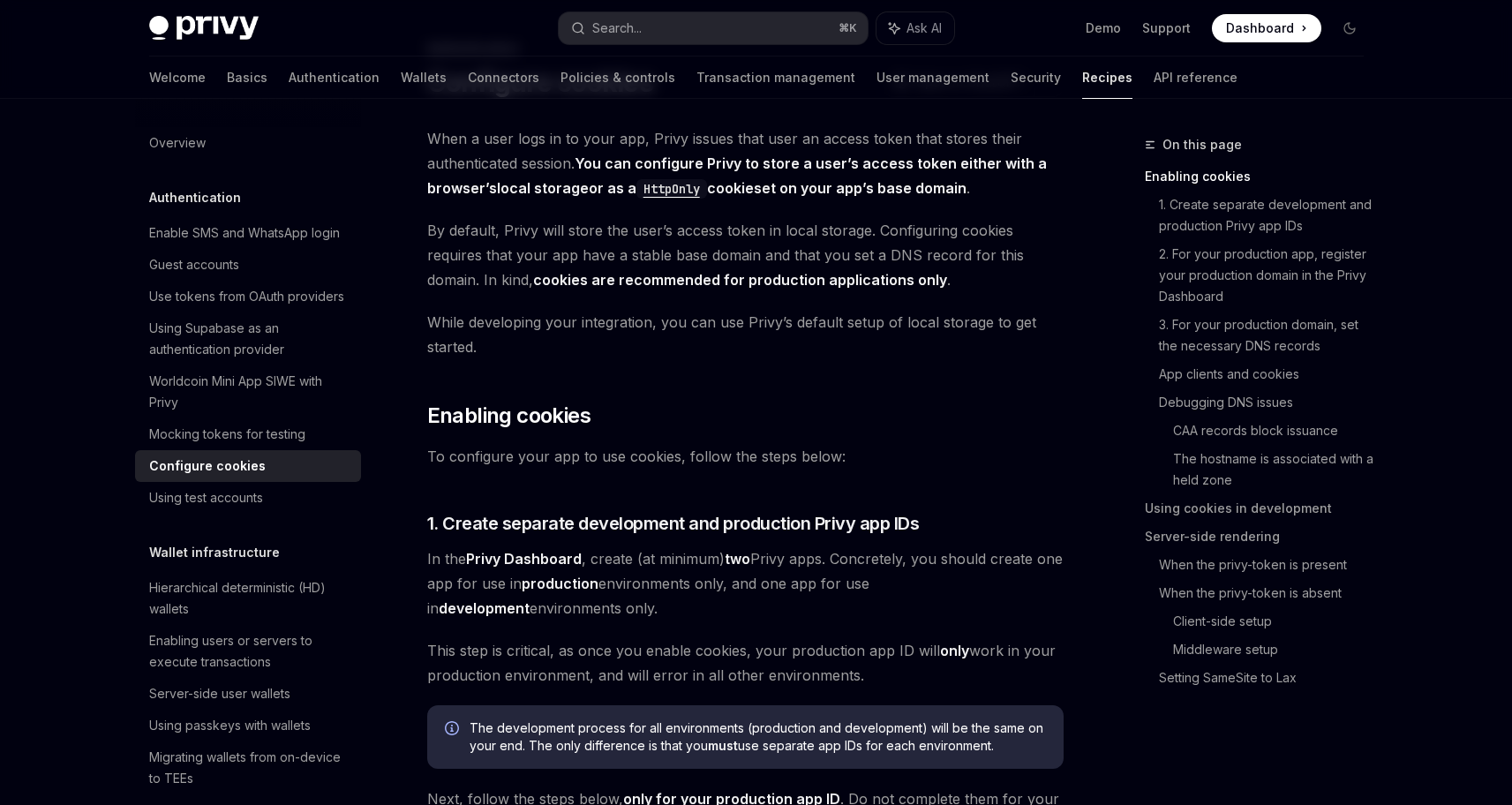
click at [984, 196] on span "When a user logs in to your app, Privy issues that user an access token that st…" at bounding box center [745, 162] width 636 height 74
